Goal: Task Accomplishment & Management: Complete application form

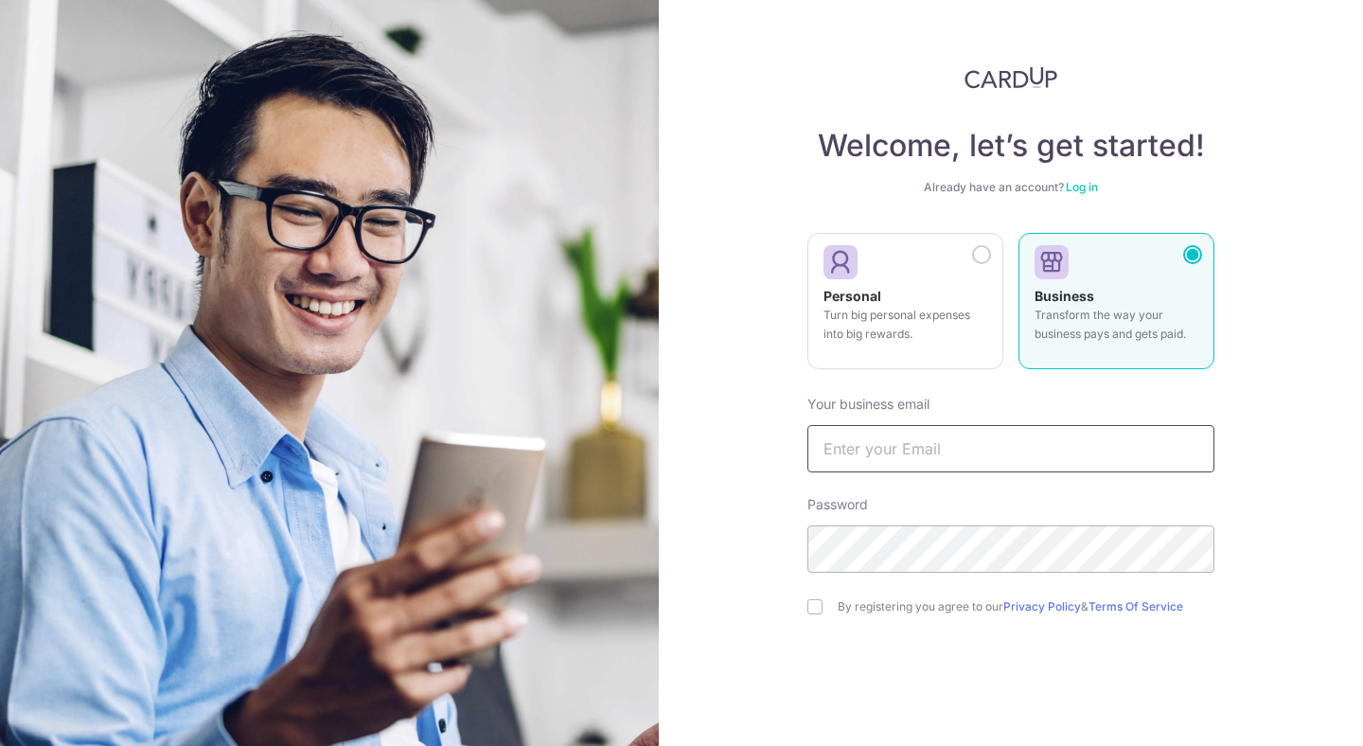
click at [909, 453] on input "text" at bounding box center [1010, 448] width 407 height 47
type input "[EMAIL_ADDRESS][DOMAIN_NAME]"
click at [823, 603] on div "By registering you agree to our Privacy Policy & Terms Of Service" at bounding box center [1010, 606] width 407 height 23
click at [821, 603] on input "checkbox" at bounding box center [814, 606] width 15 height 15
checkbox input "true"
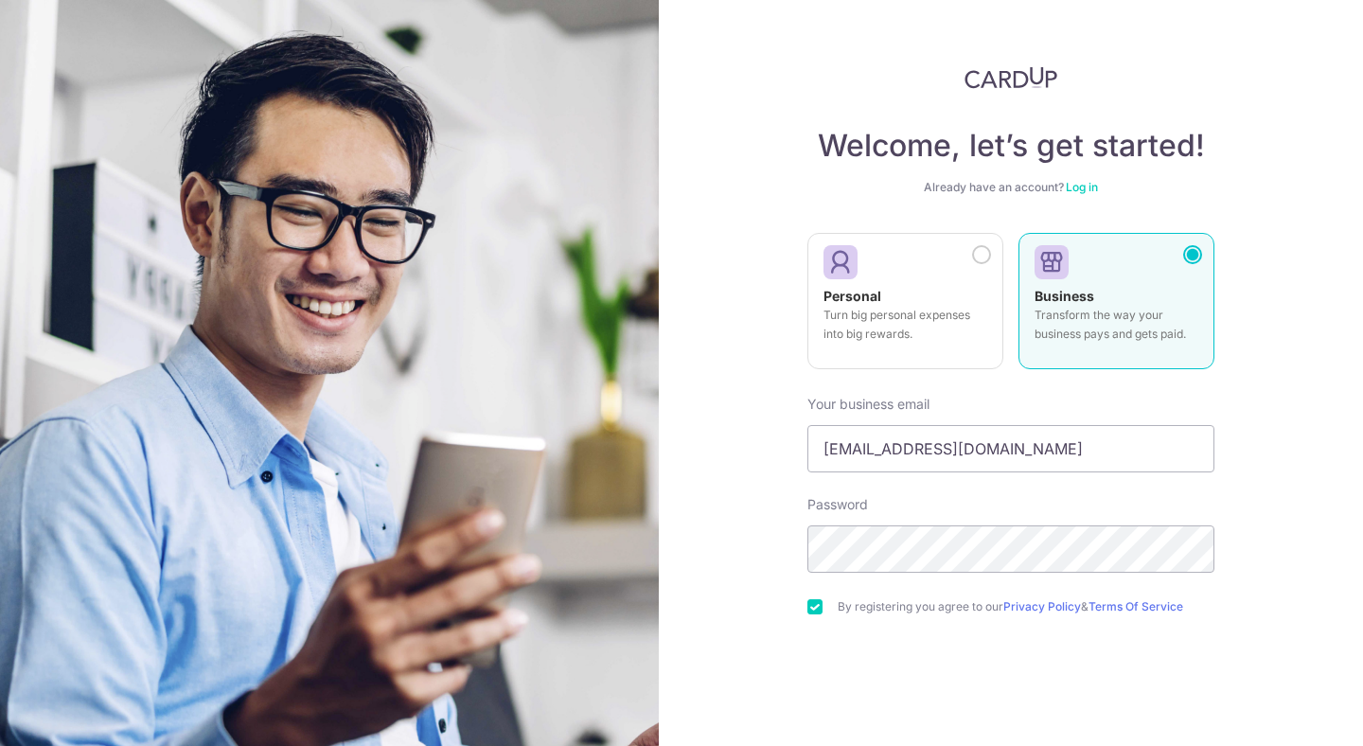
scroll to position [80, 0]
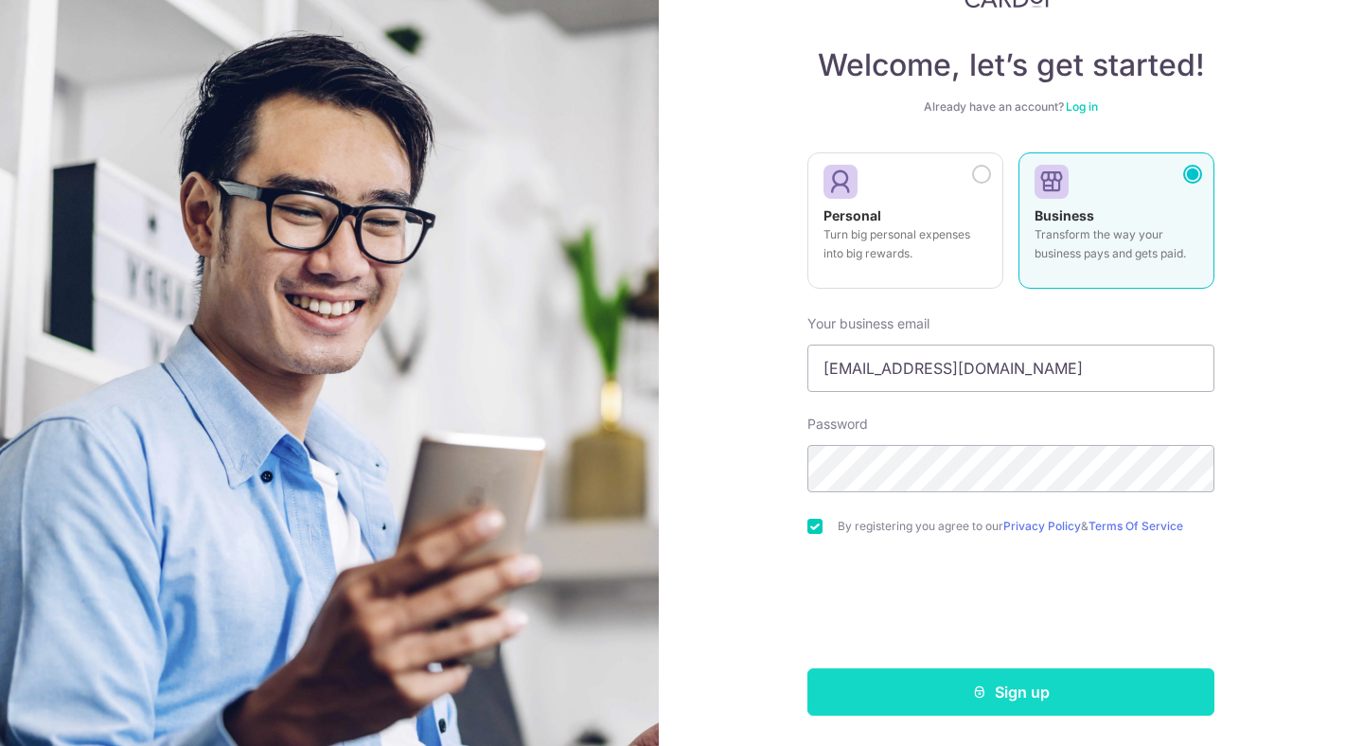
click at [956, 687] on button "Sign up" at bounding box center [1010, 691] width 407 height 47
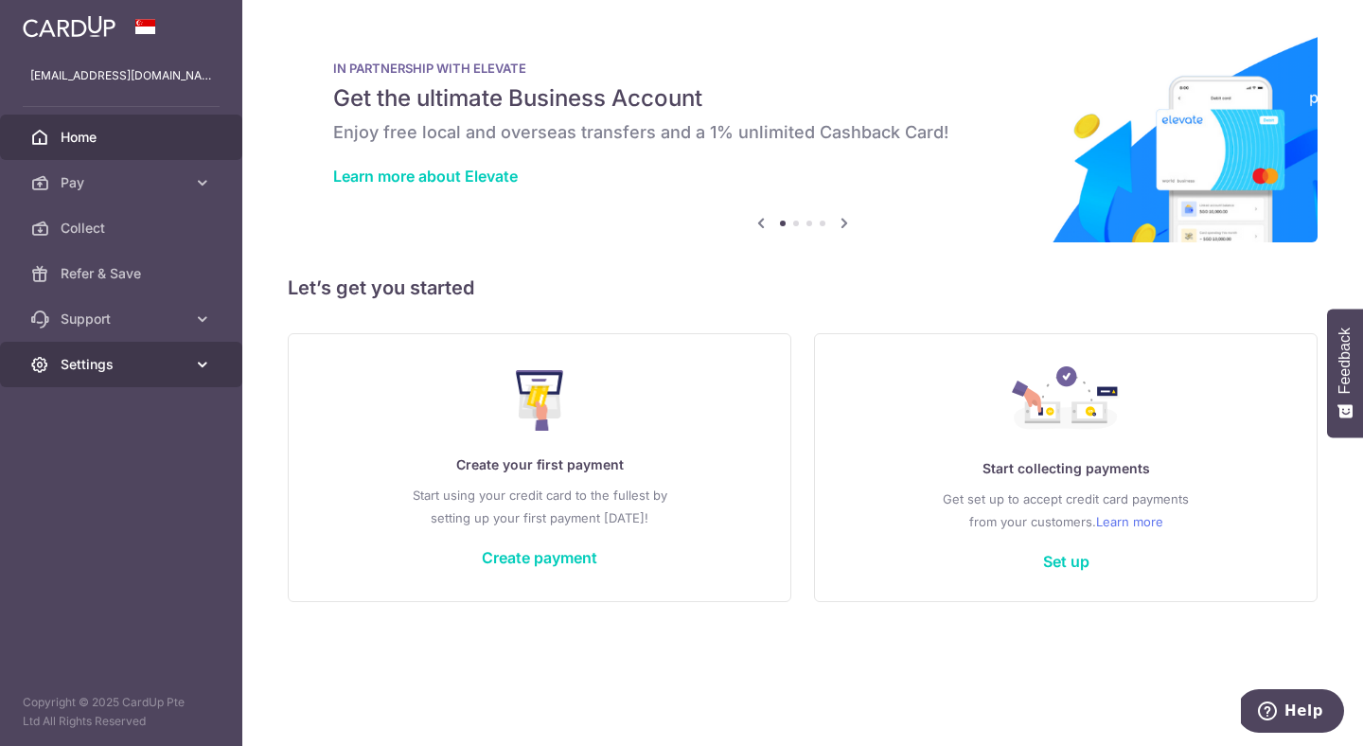
click at [117, 351] on link "Settings" at bounding box center [121, 364] width 242 height 45
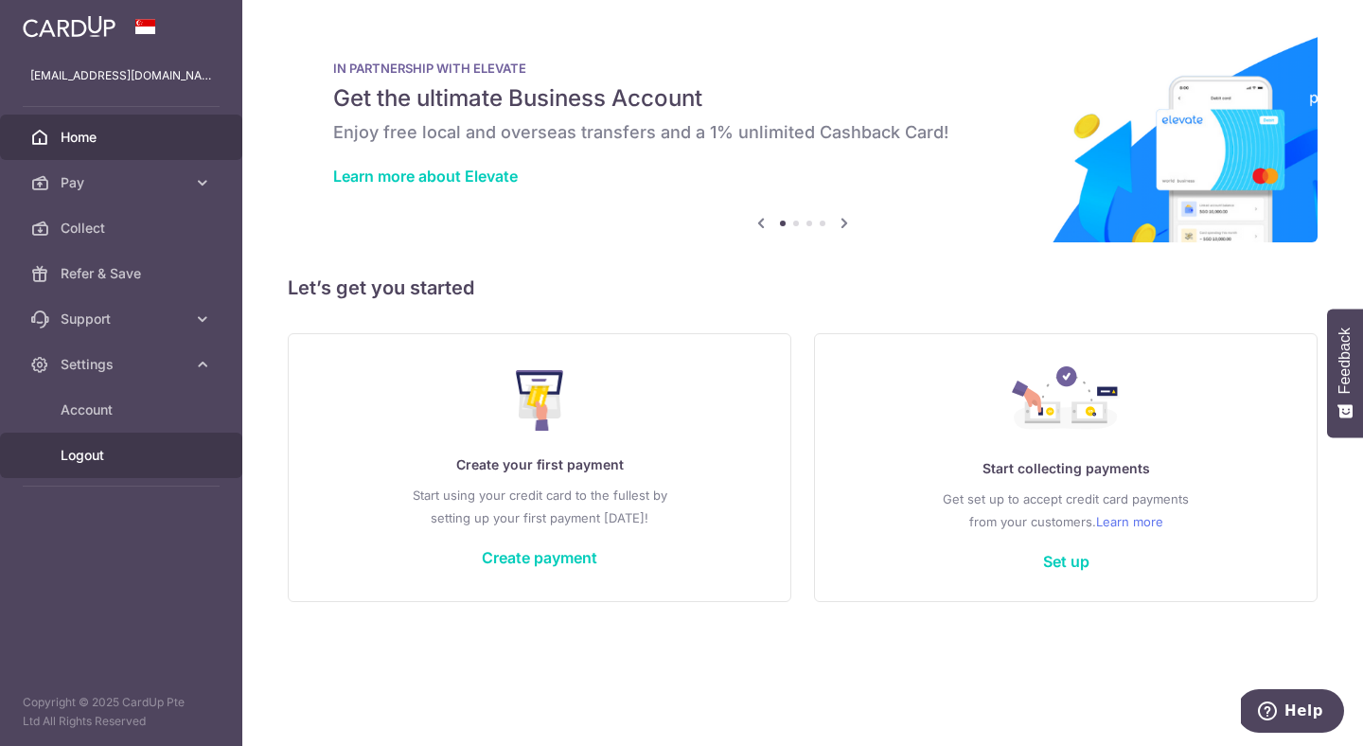
click at [111, 444] on link "Logout" at bounding box center [121, 455] width 242 height 45
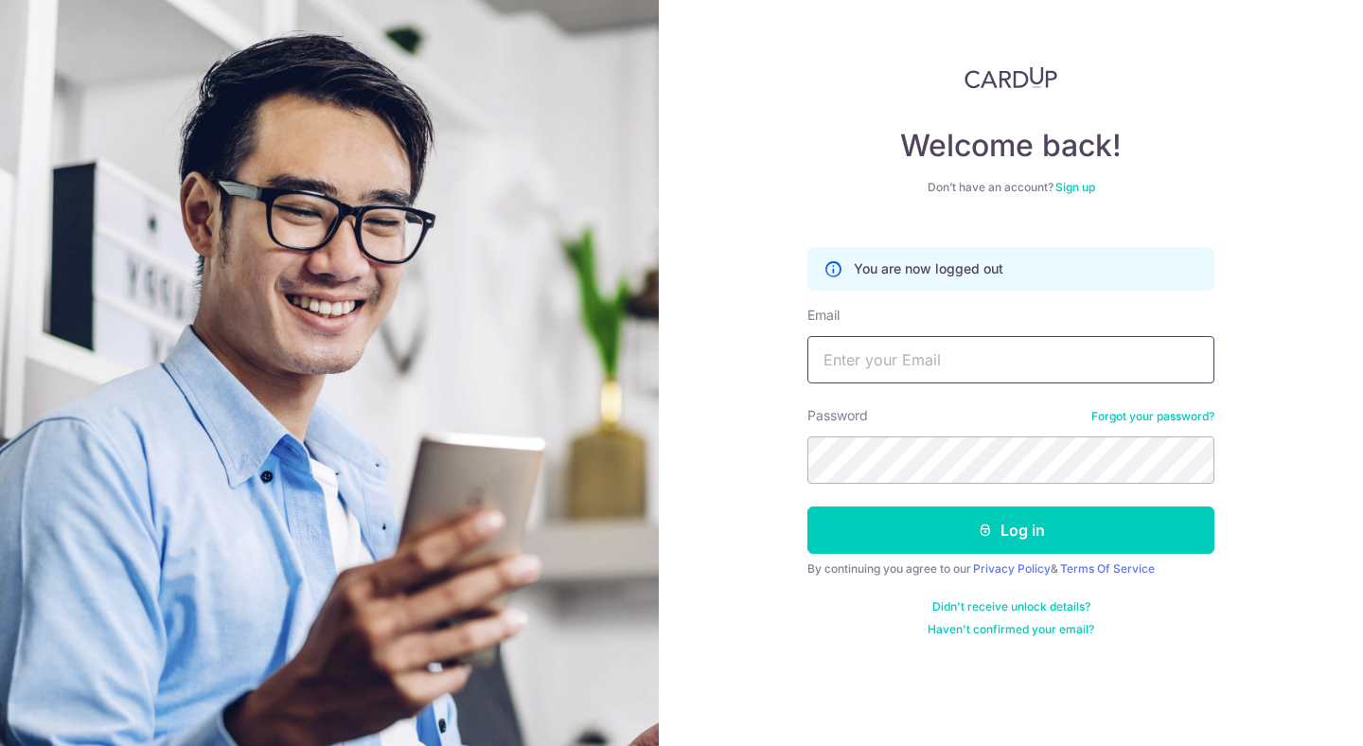
type input "[EMAIL_ADDRESS][DOMAIN_NAME]"
